Goal: Navigation & Orientation: Find specific page/section

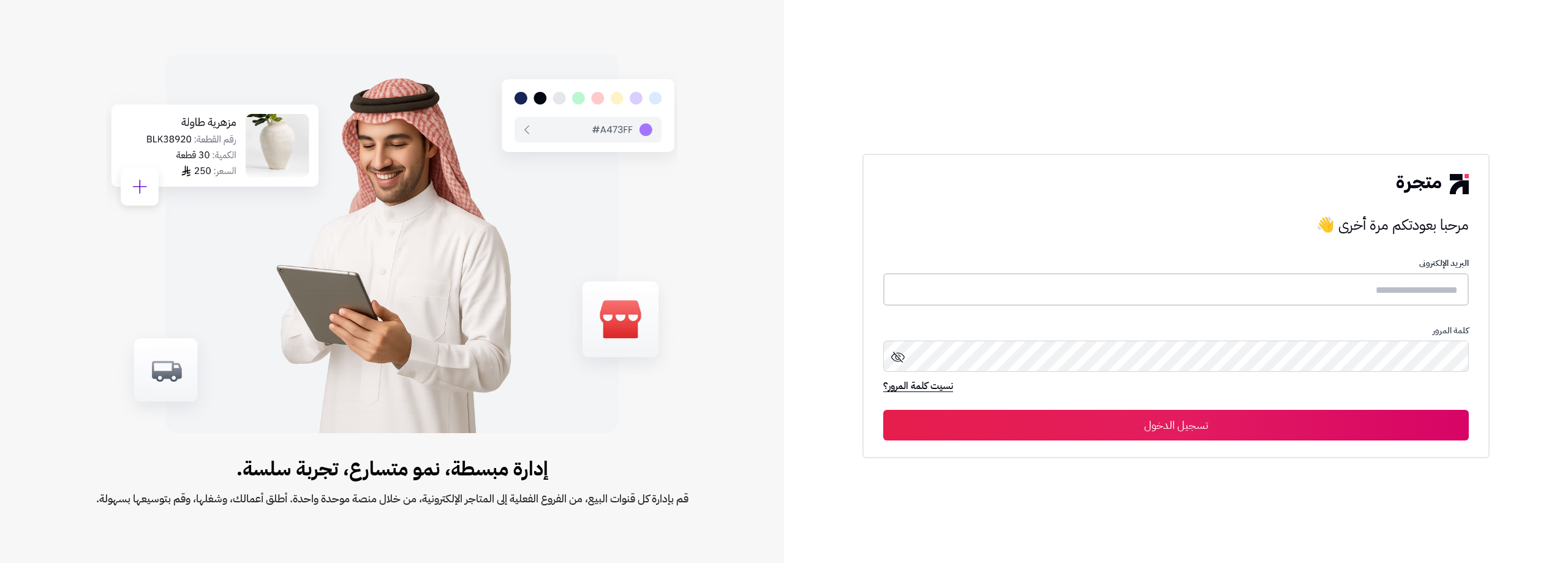
type input "**********"
click at [1224, 304] on input "**********" at bounding box center [1177, 289] width 586 height 33
click at [1183, 425] on button "تسجيل الدخول" at bounding box center [1177, 424] width 586 height 31
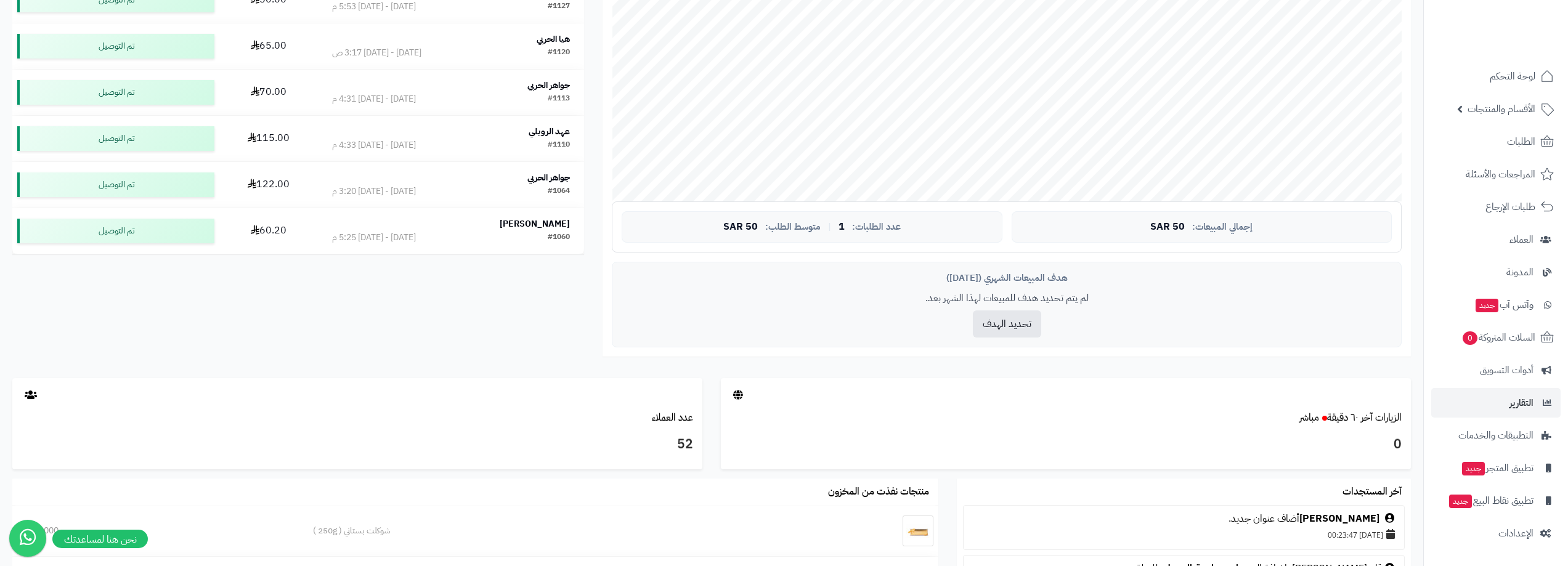
scroll to position [308, 0]
click at [1519, 338] on span "السلات المتروكة 0" at bounding box center [1499, 337] width 75 height 17
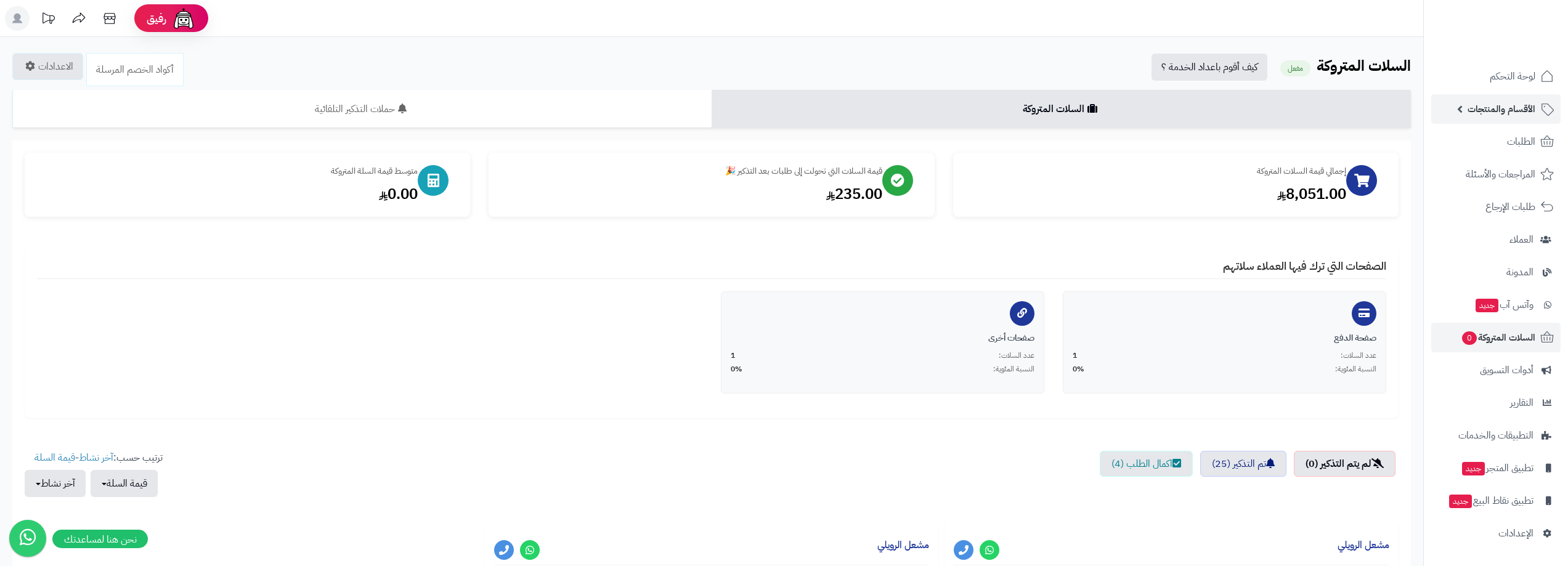
click at [1518, 101] on span "الأقسام والمنتجات" at bounding box center [1501, 109] width 68 height 17
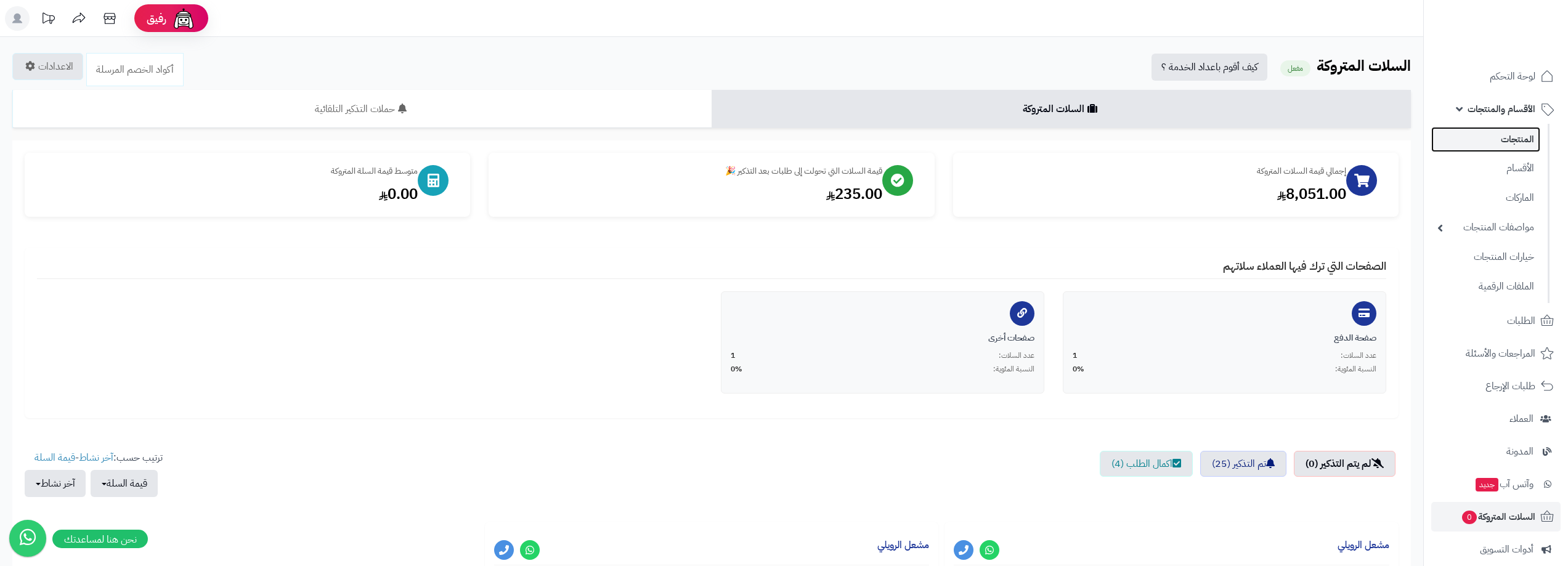
click at [1511, 142] on link "المنتجات" at bounding box center [1485, 140] width 109 height 25
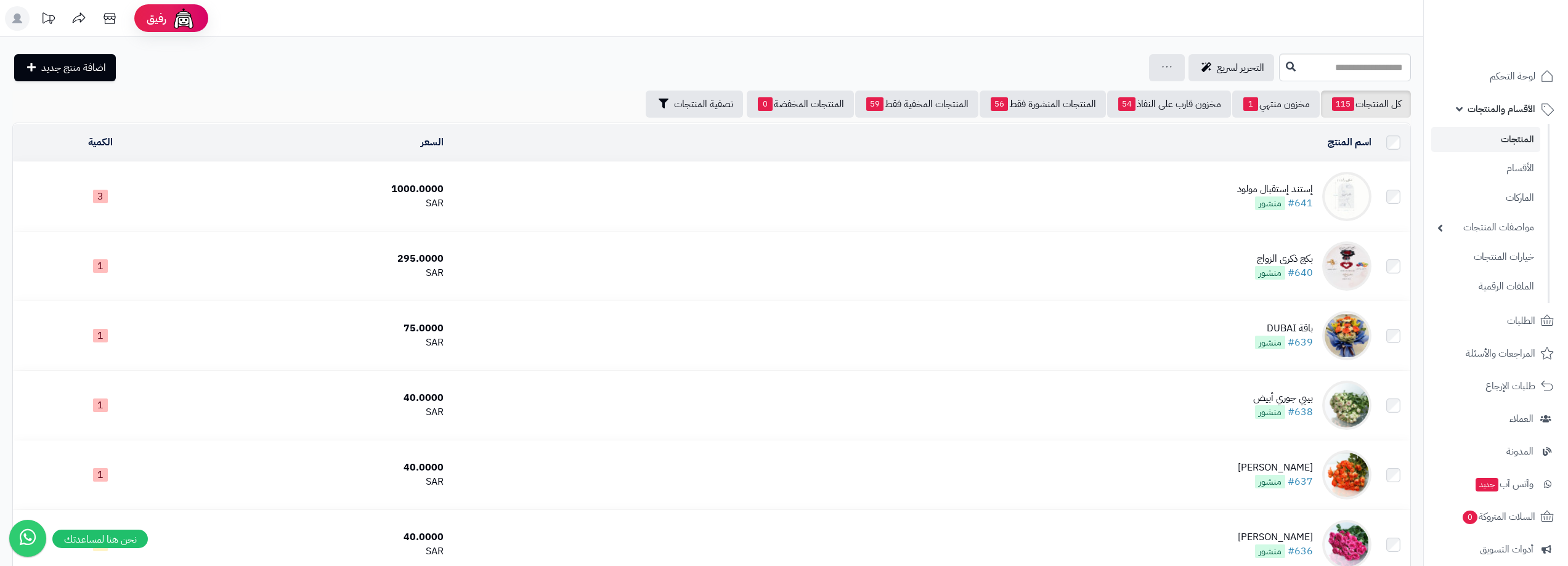
click at [1517, 138] on link "المنتجات" at bounding box center [1485, 140] width 109 height 25
click at [1511, 75] on span "لوحة التحكم" at bounding box center [1513, 76] width 45 height 17
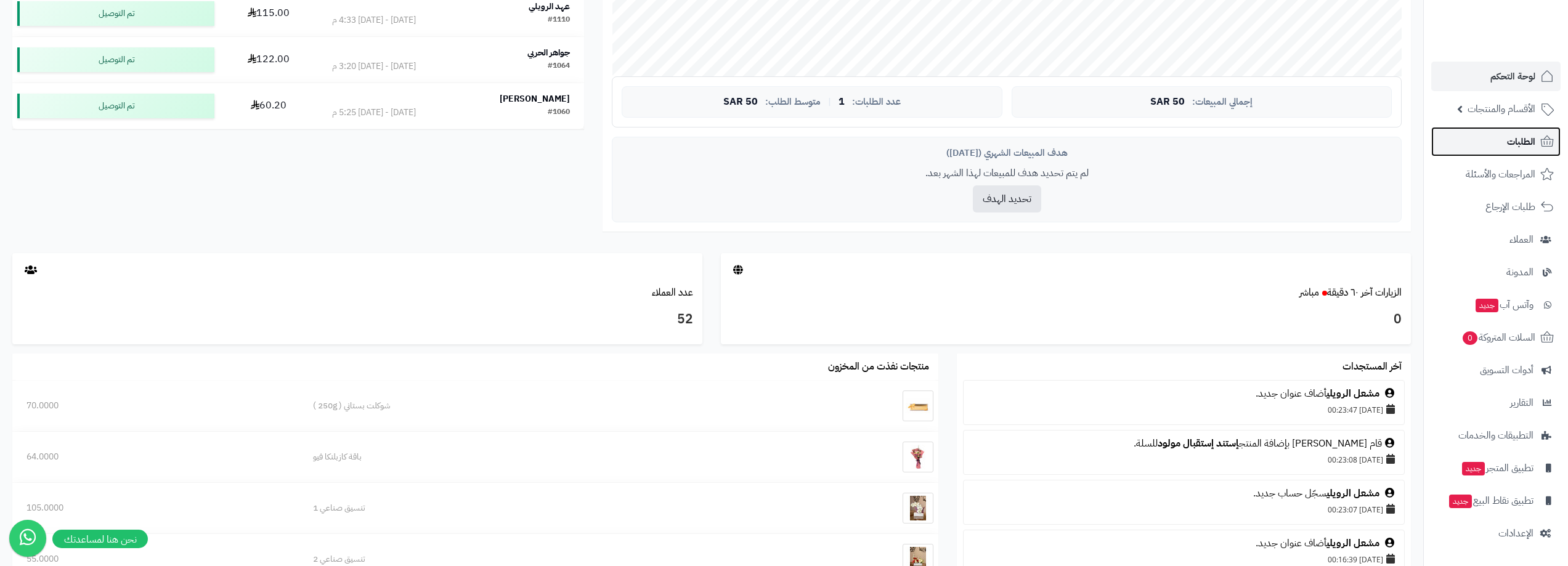
click at [1531, 137] on span "الطلبات" at bounding box center [1522, 141] width 28 height 17
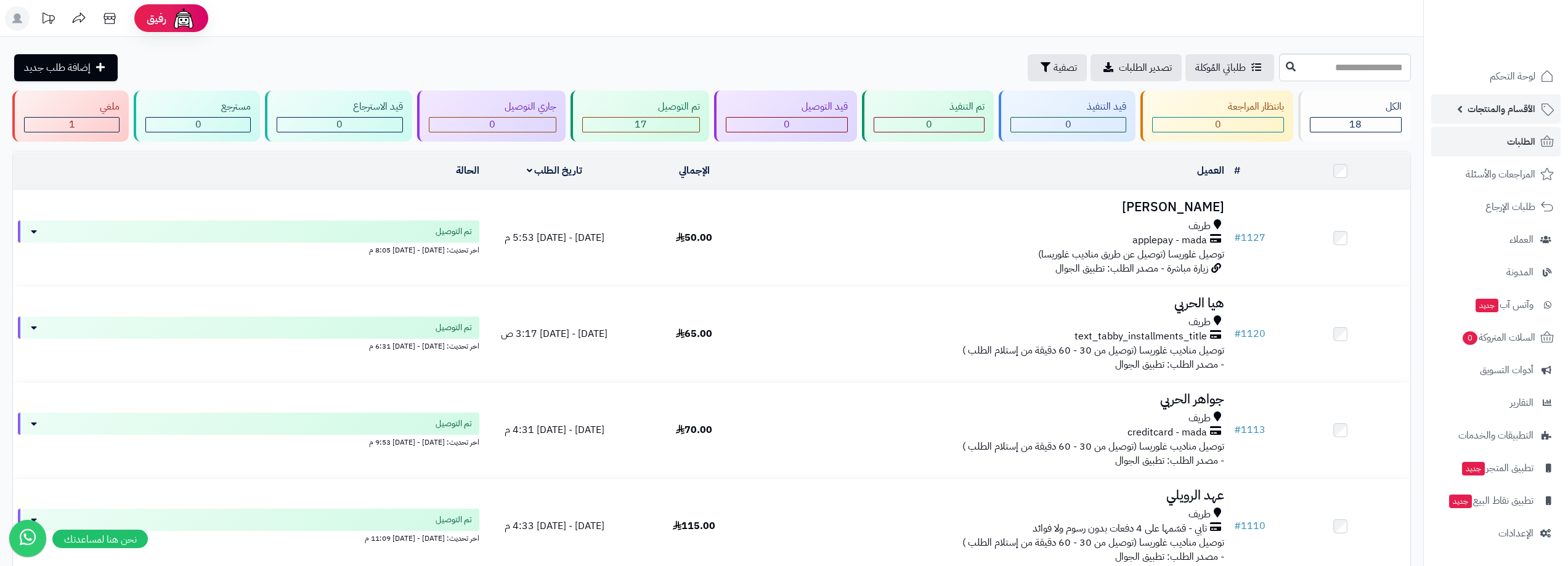
click at [1521, 111] on span "الأقسام والمنتجات" at bounding box center [1501, 109] width 68 height 17
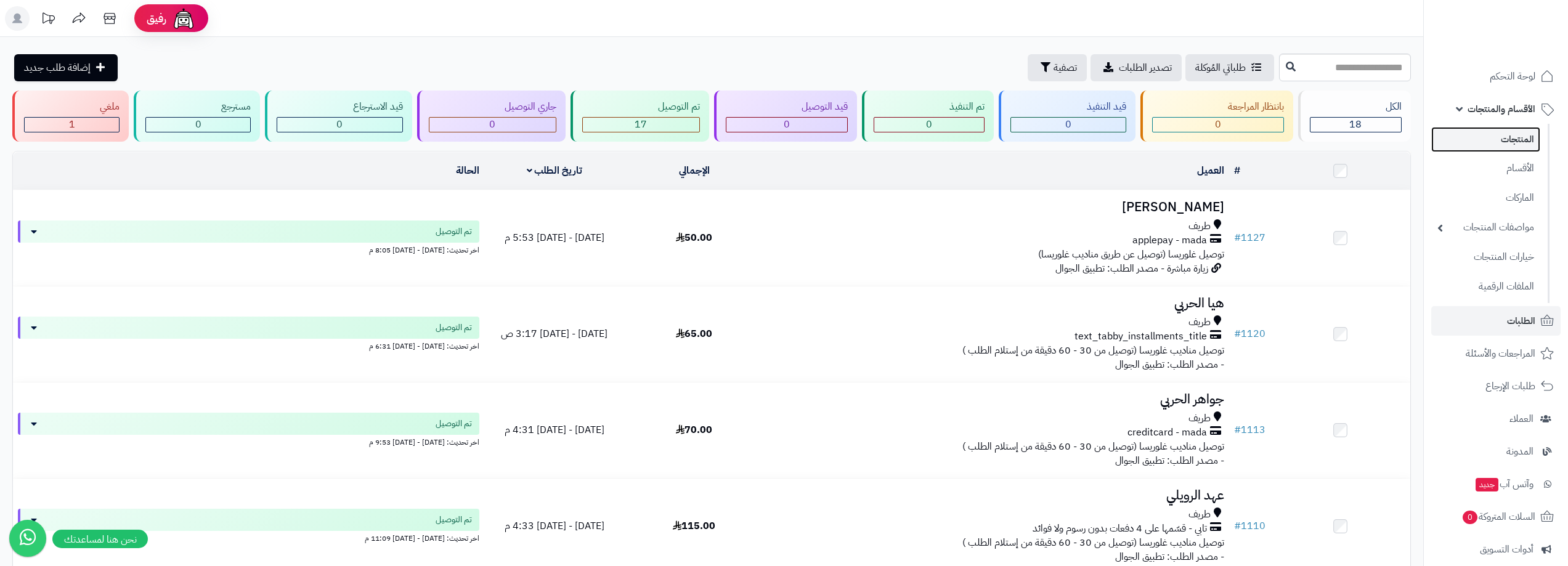
click at [1522, 136] on link "المنتجات" at bounding box center [1485, 140] width 109 height 25
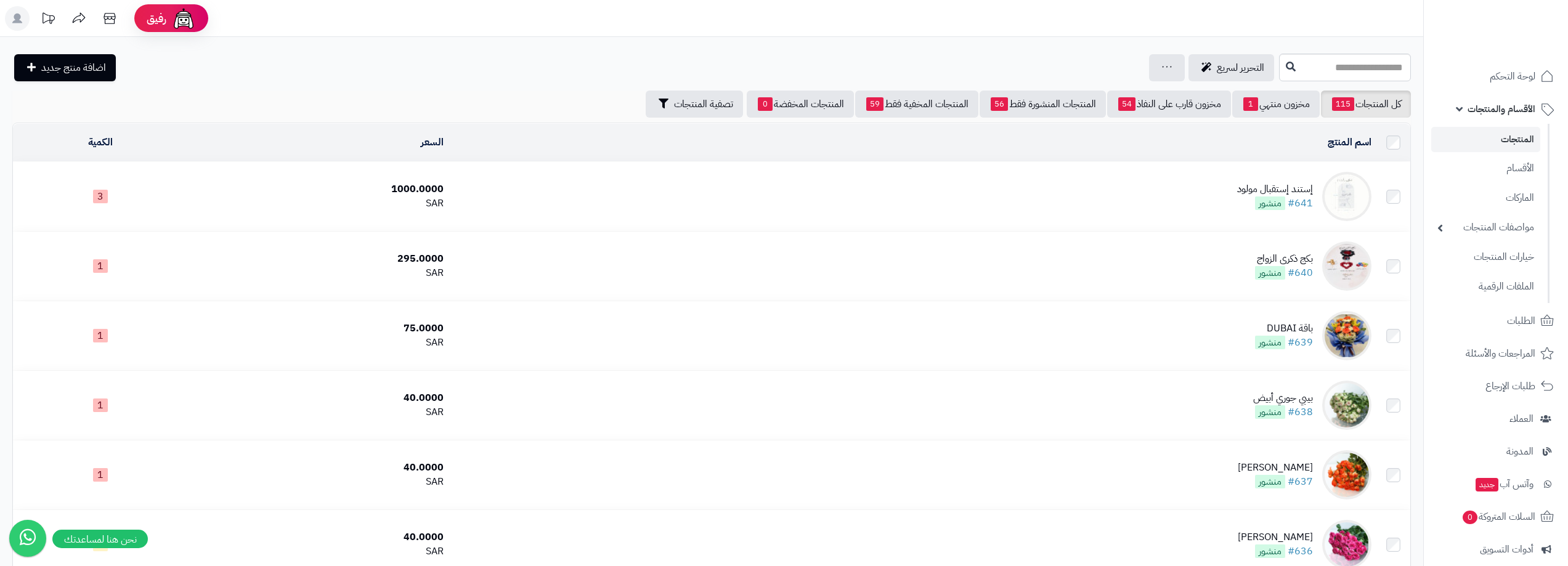
click at [1509, 109] on span "الأقسام والمنتجات" at bounding box center [1501, 109] width 68 height 17
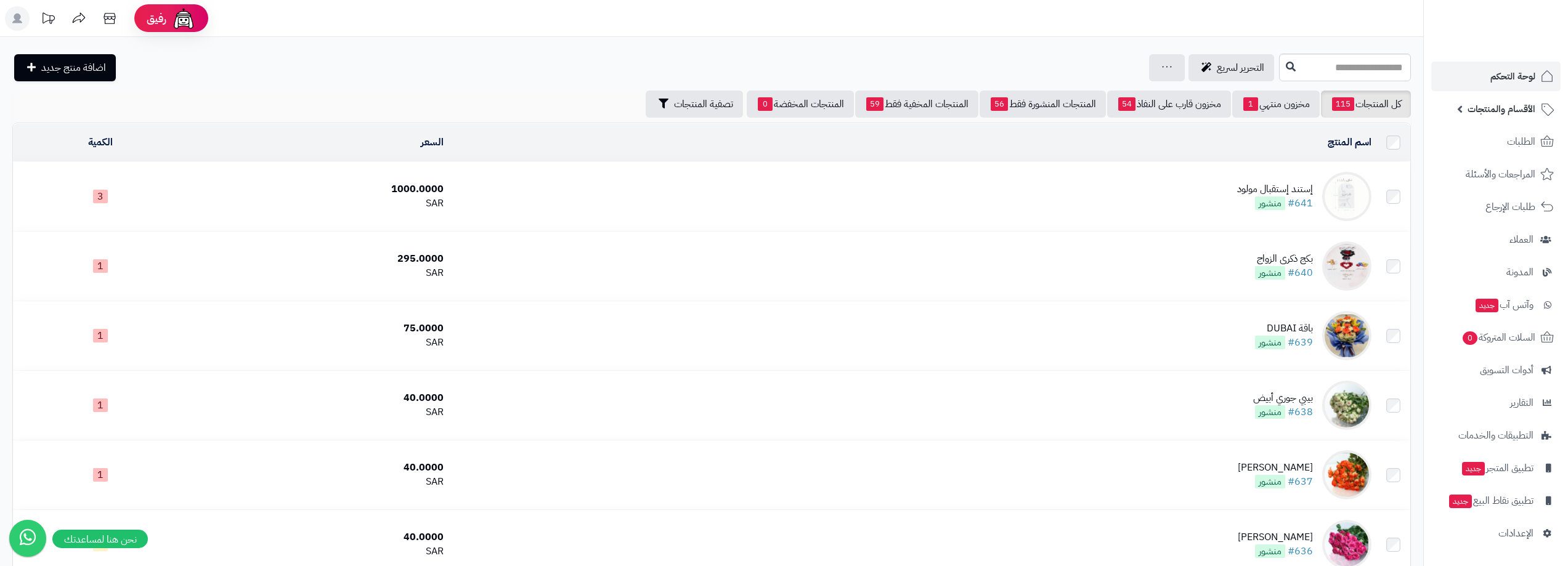
click at [1523, 61] on nav "لوحة التحكم الأقسام والمنتجات المنتجات الأقسام الماركات مواصفات المنتجات مواصفا…" at bounding box center [1495, 298] width 145 height 566
click at [1523, 70] on span "لوحة التحكم" at bounding box center [1513, 76] width 45 height 17
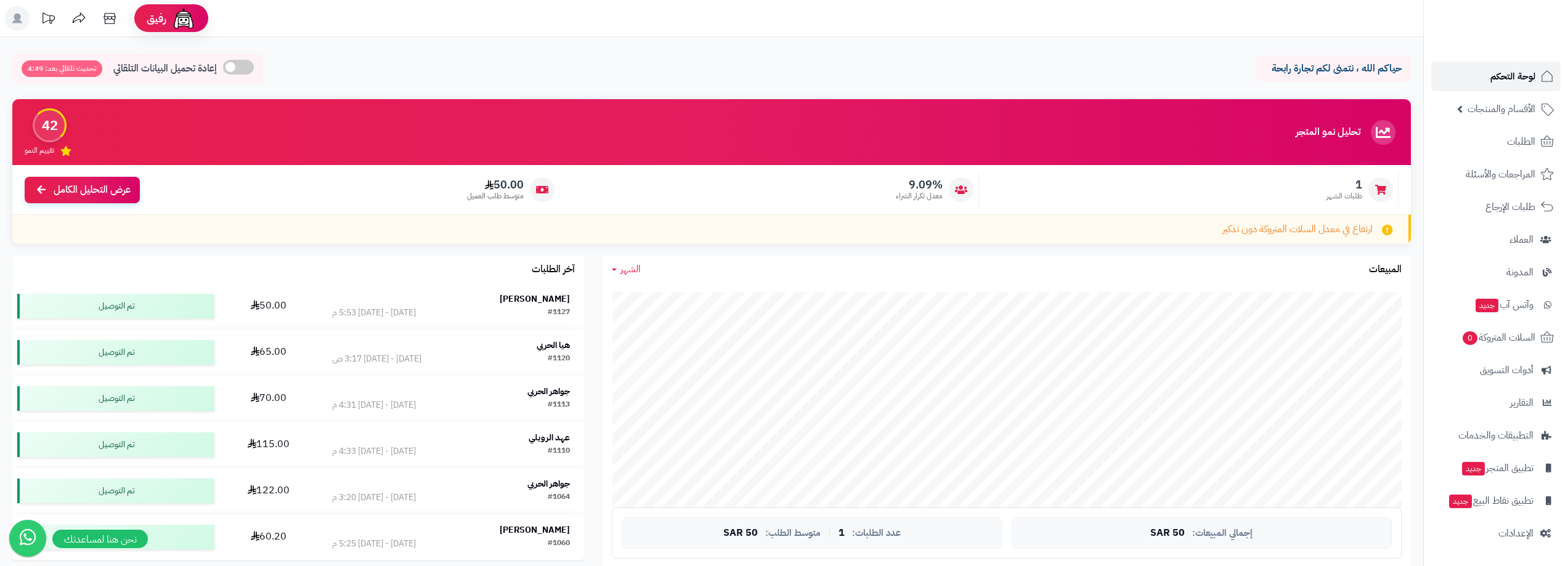
click at [1521, 77] on span "لوحة التحكم" at bounding box center [1513, 76] width 45 height 17
click at [1535, 141] on link "الطلبات" at bounding box center [1495, 142] width 129 height 29
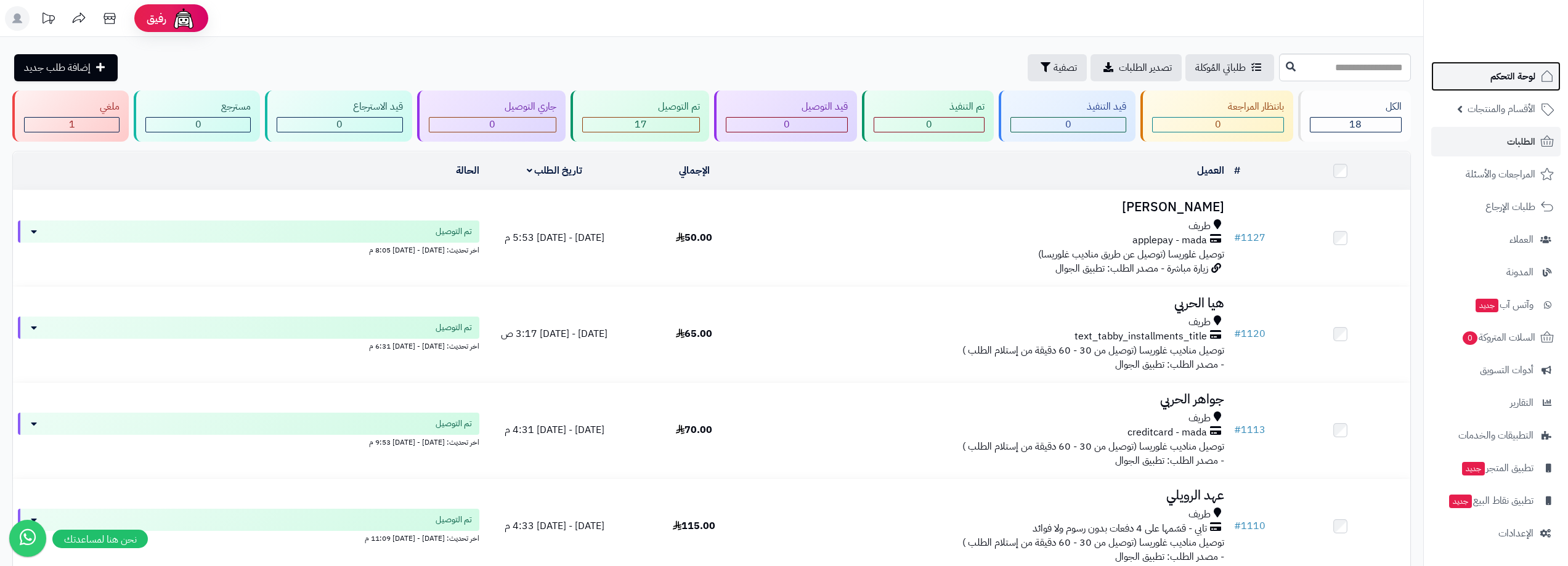
click at [1529, 73] on span "لوحة التحكم" at bounding box center [1513, 76] width 45 height 17
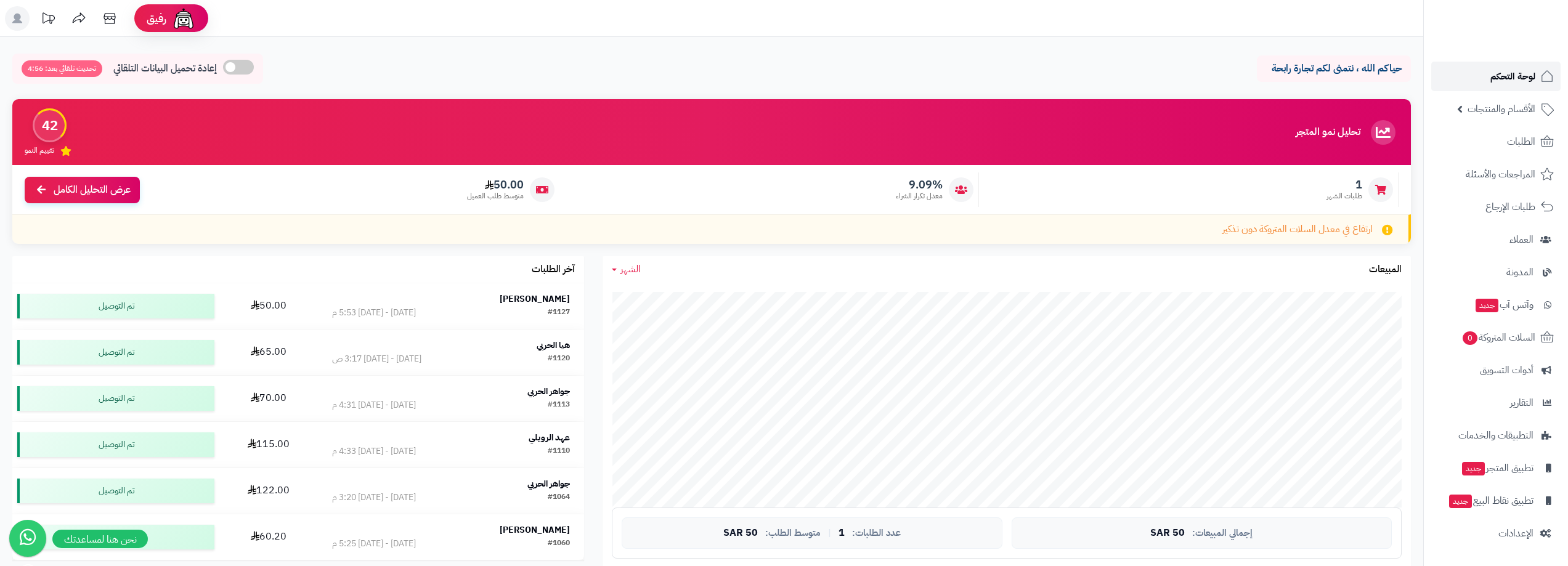
click at [1507, 67] on link "لوحة التحكم" at bounding box center [1495, 76] width 129 height 29
click at [1506, 118] on link "الأقسام والمنتجات" at bounding box center [1495, 109] width 129 height 29
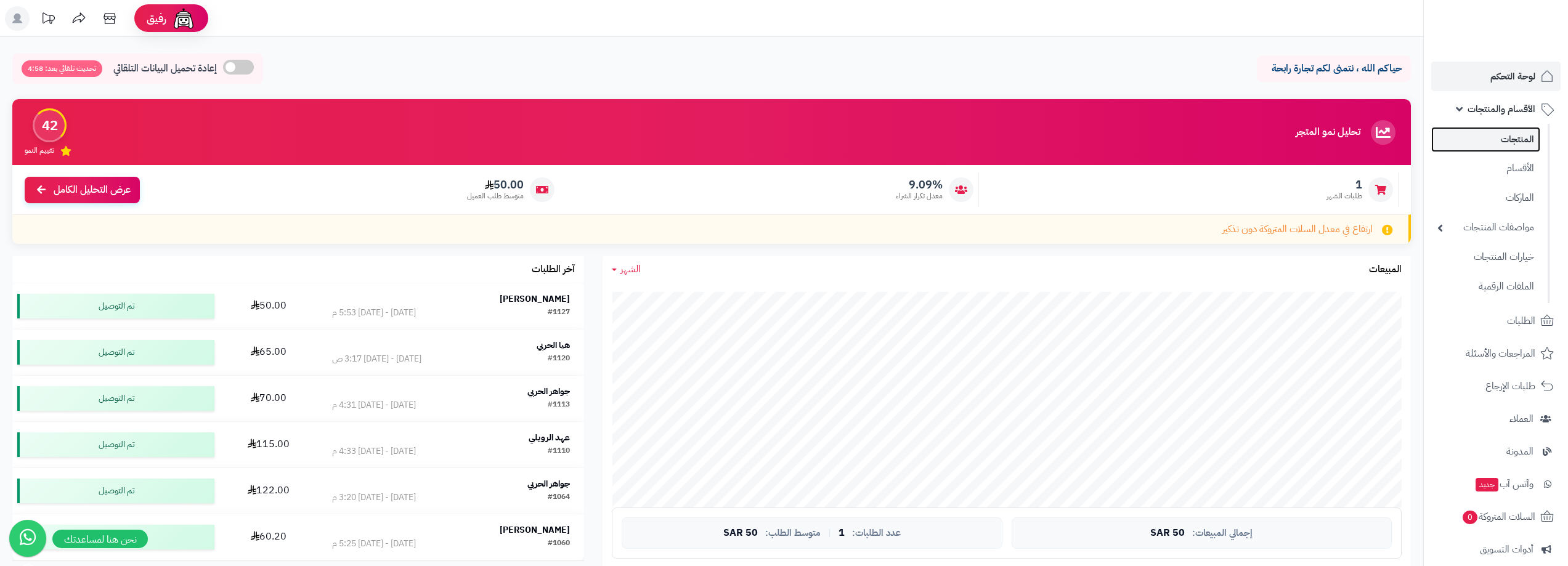
click at [1506, 140] on link "المنتجات" at bounding box center [1485, 140] width 109 height 25
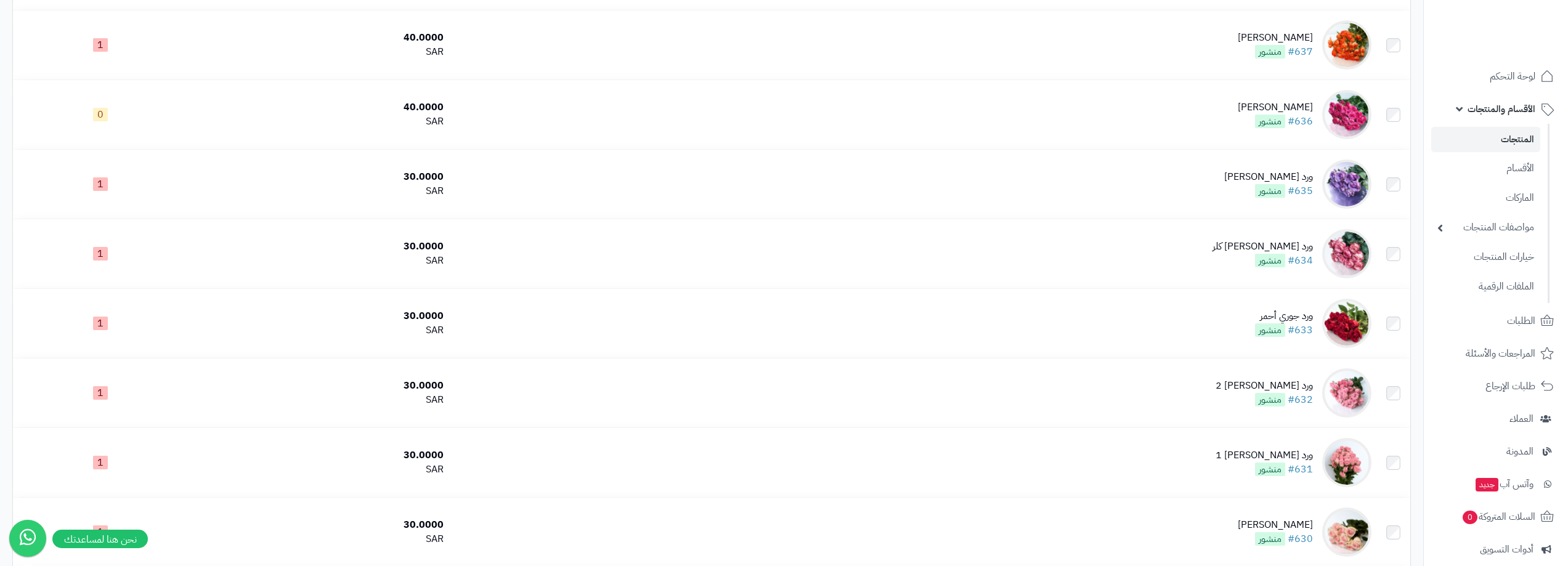
scroll to position [431, 0]
click at [1522, 141] on link "المنتجات" at bounding box center [1485, 140] width 109 height 25
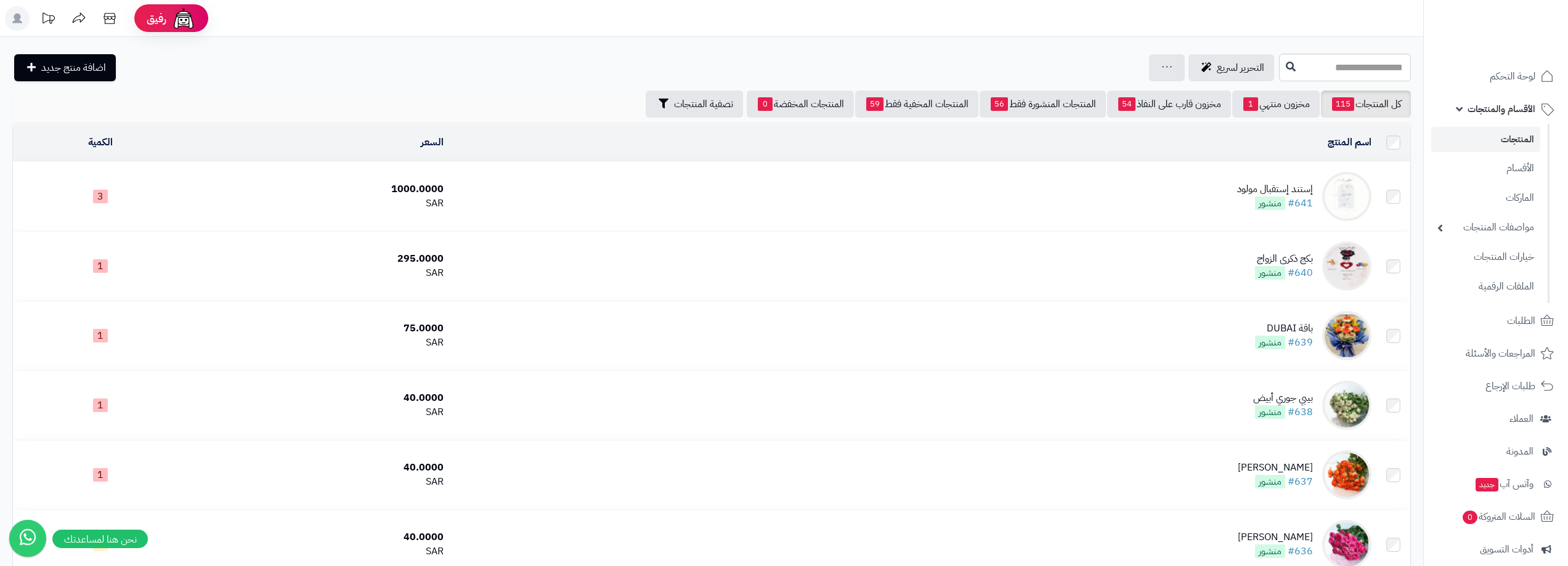
click at [1510, 137] on link "المنتجات" at bounding box center [1485, 140] width 109 height 25
